Goal: Task Accomplishment & Management: Use online tool/utility

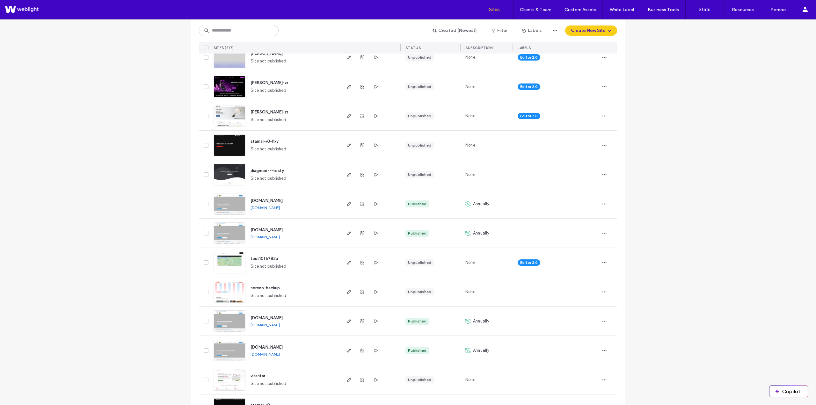
scroll to position [893, 0]
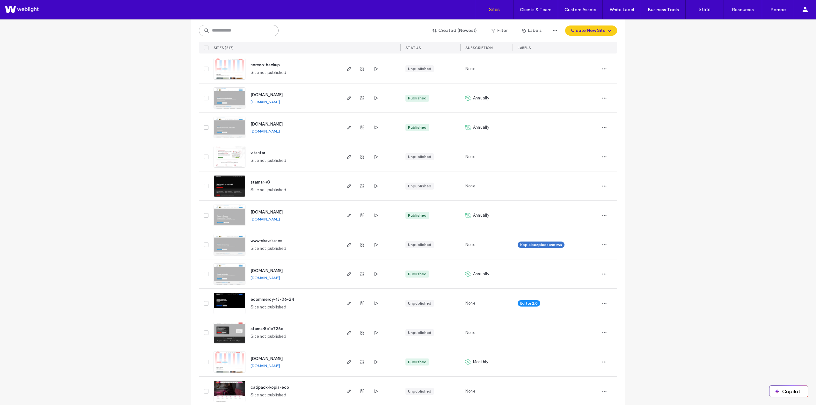
click at [239, 30] on input at bounding box center [239, 30] width 80 height 11
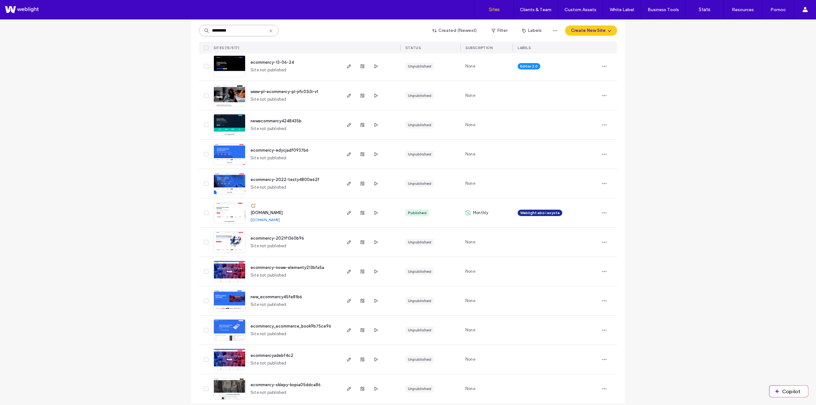
scroll to position [168, 0]
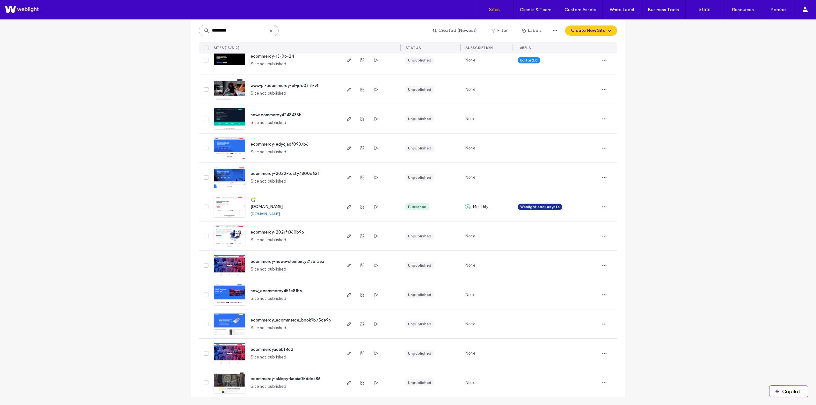
type input "*********"
click at [265, 205] on span "[DOMAIN_NAME]" at bounding box center [267, 206] width 32 height 5
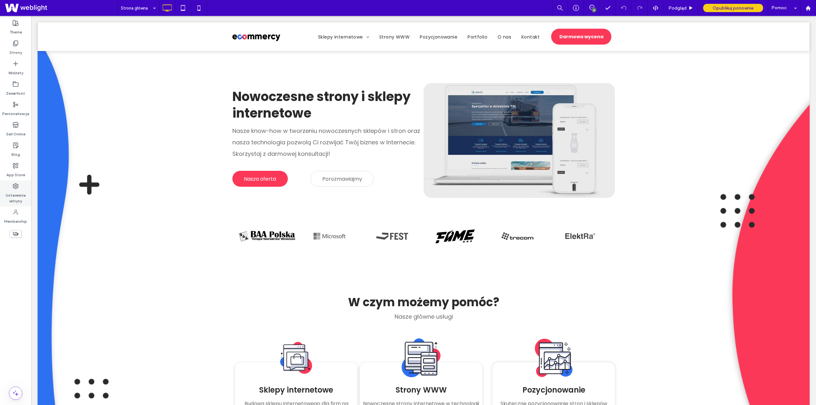
click at [15, 195] on label "Ustawienia witryny" at bounding box center [15, 196] width 31 height 15
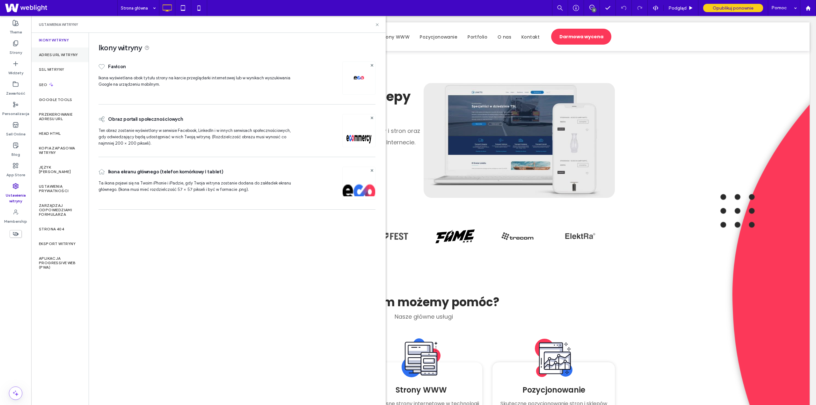
click at [55, 55] on label "Adres URL witryny" at bounding box center [58, 55] width 39 height 4
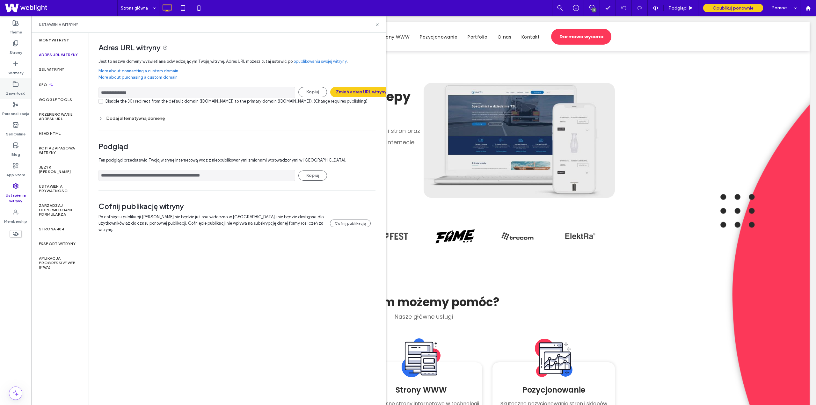
click at [18, 85] on use at bounding box center [15, 84] width 5 height 5
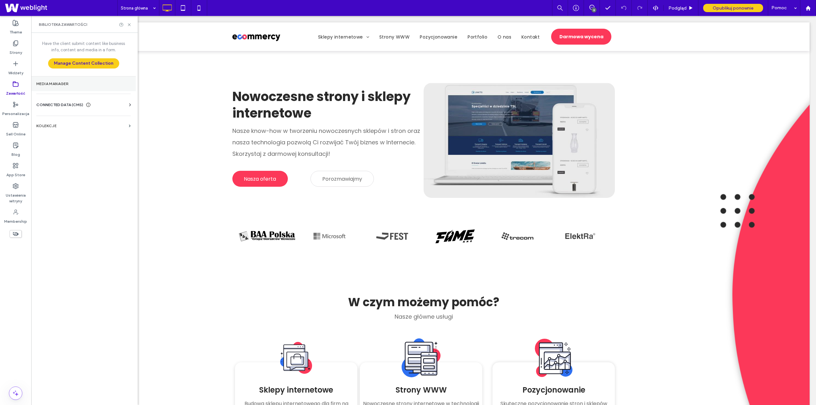
click at [68, 85] on label "Media Manager" at bounding box center [83, 84] width 94 height 4
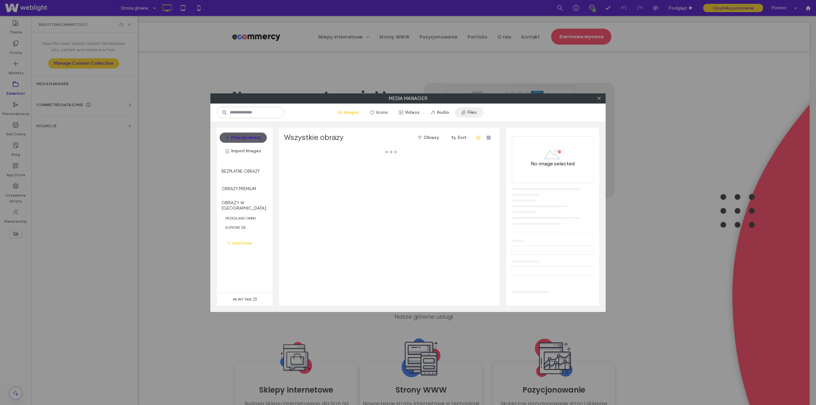
click at [474, 117] on button "Files" at bounding box center [469, 112] width 29 height 10
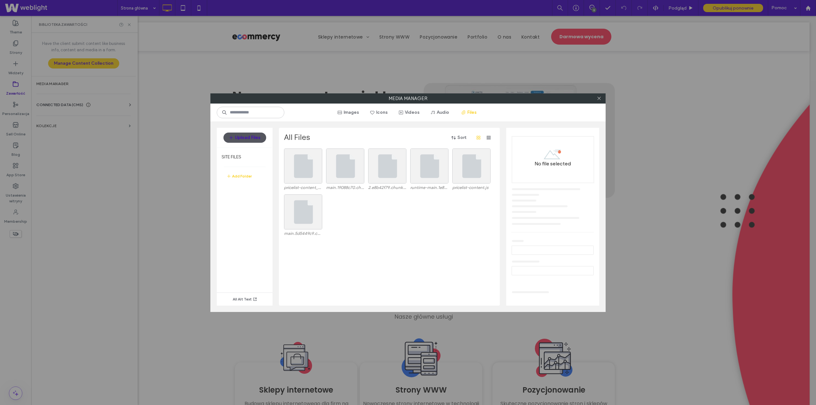
click at [245, 137] on button "Upload Files" at bounding box center [245, 138] width 43 height 10
click at [254, 134] on button "Upload Files" at bounding box center [245, 138] width 43 height 10
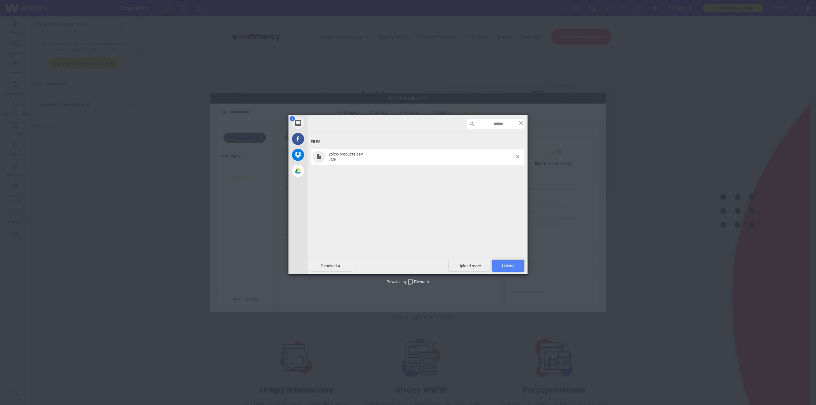
click at [507, 263] on span "Upload 1" at bounding box center [508, 266] width 32 height 12
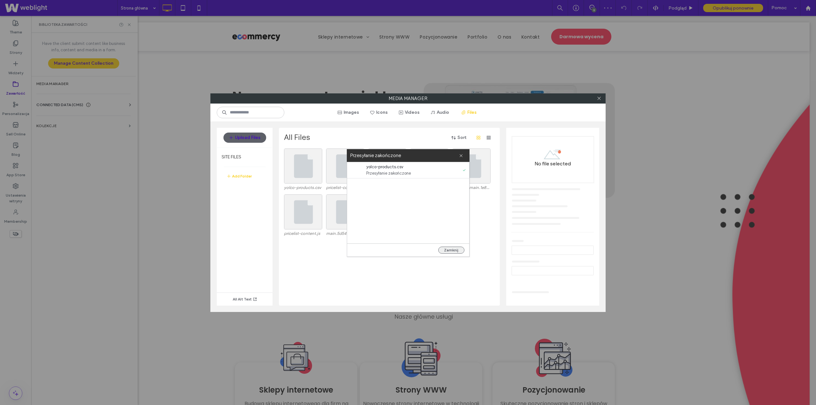
click at [451, 251] on button "Zamknij" at bounding box center [451, 250] width 26 height 7
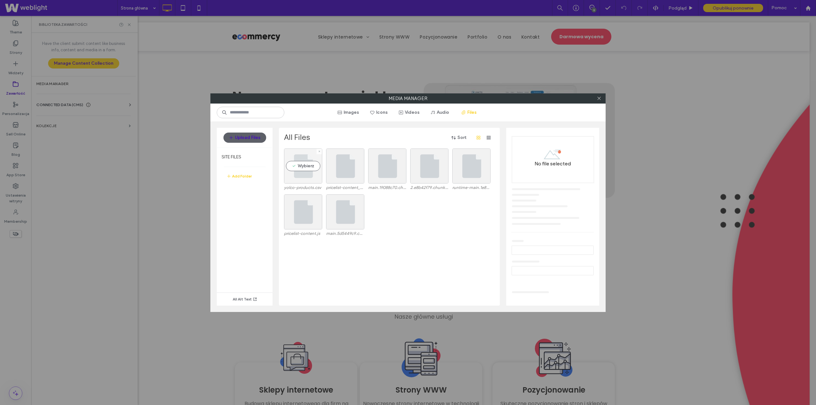
click at [309, 178] on div "Wybierz" at bounding box center [303, 166] width 38 height 35
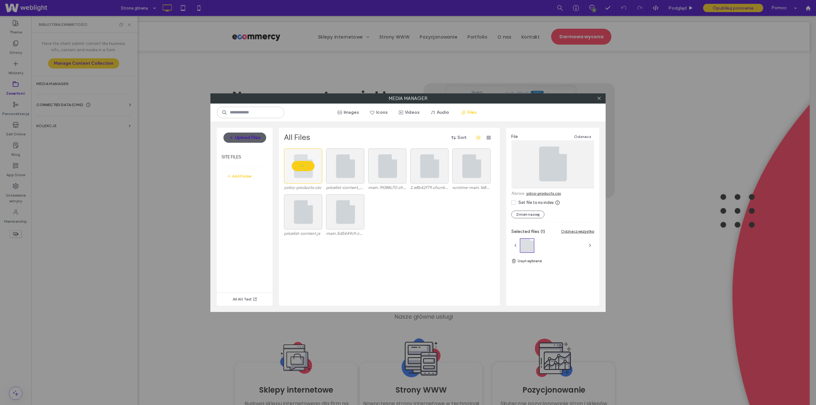
click at [548, 195] on link "yolco-products.csv" at bounding box center [544, 193] width 35 height 5
click at [599, 98] on icon at bounding box center [599, 98] width 5 height 5
